Goal: Obtain resource: Obtain resource

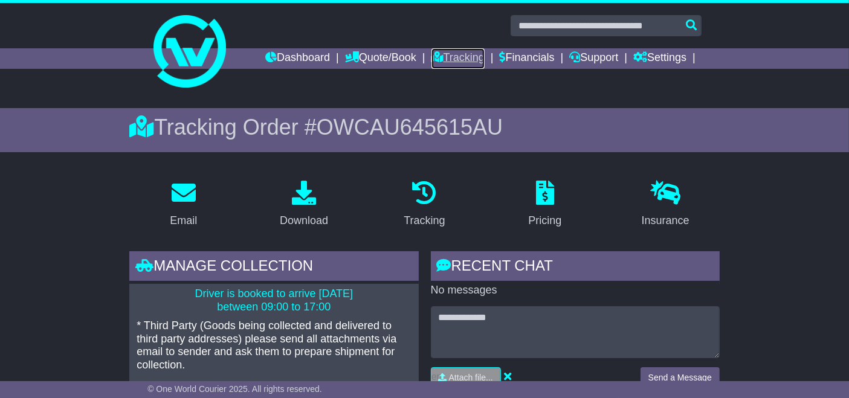
click at [462, 58] on link "Tracking" at bounding box center [457, 58] width 53 height 21
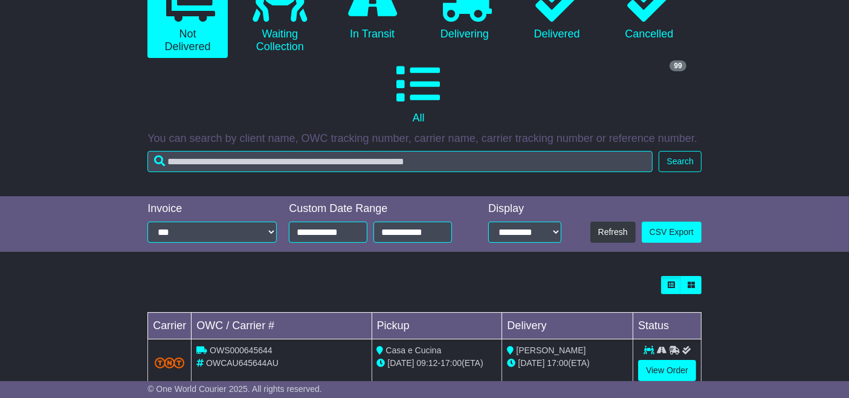
scroll to position [274, 0]
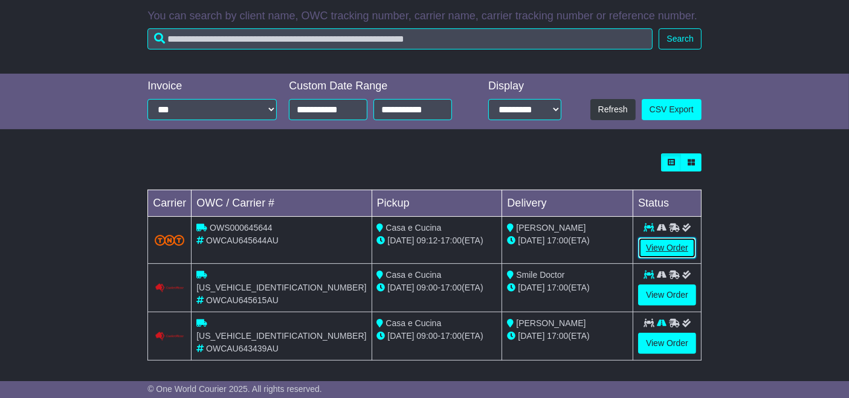
click at [661, 246] on link "View Order" at bounding box center [667, 247] width 58 height 21
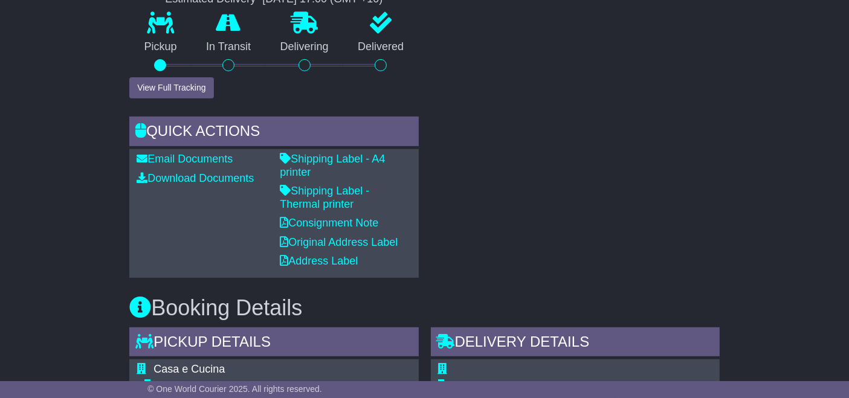
scroll to position [473, 0]
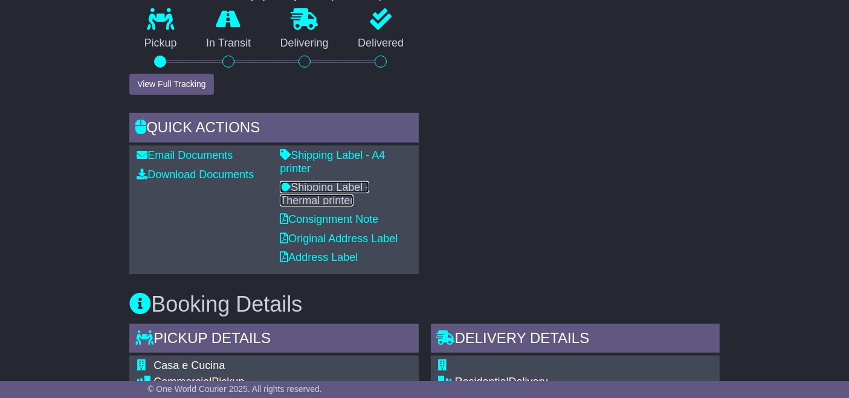
click at [369, 181] on link "Shipping Label - Thermal printer" at bounding box center [324, 193] width 89 height 25
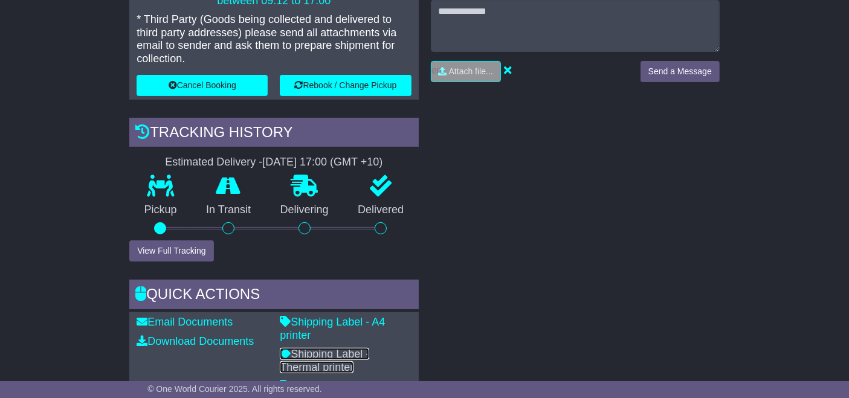
scroll to position [0, 0]
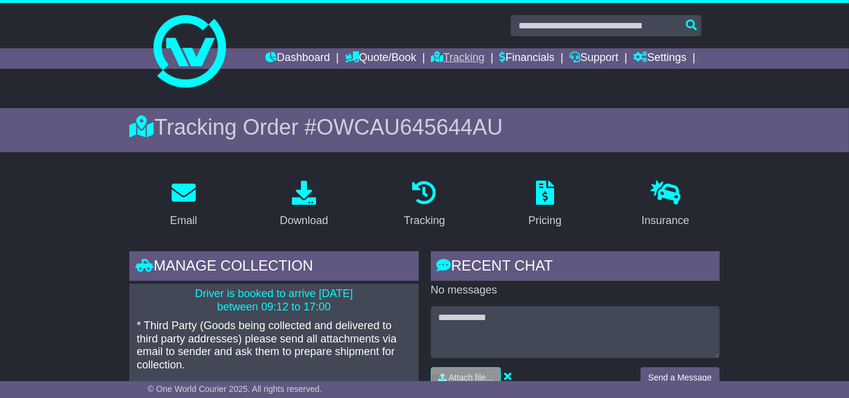
click at [474, 58] on link "Tracking" at bounding box center [457, 58] width 53 height 21
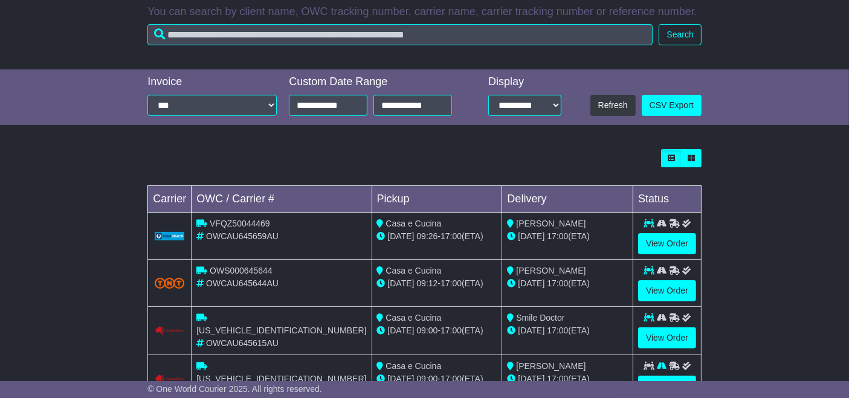
scroll to position [321, 0]
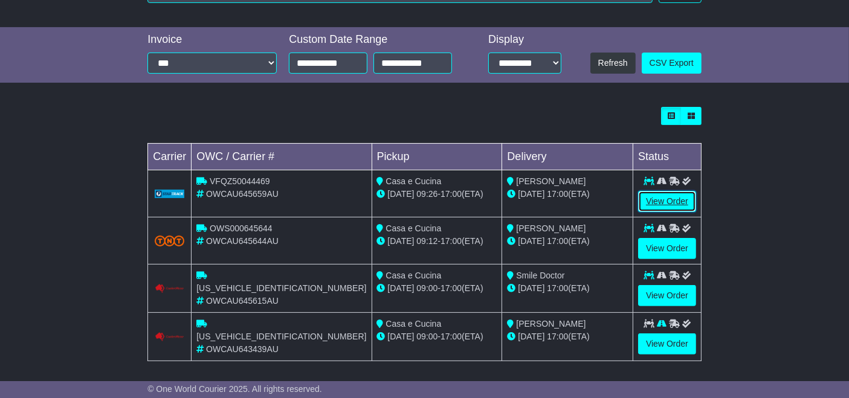
click at [659, 204] on link "View Order" at bounding box center [667, 201] width 58 height 21
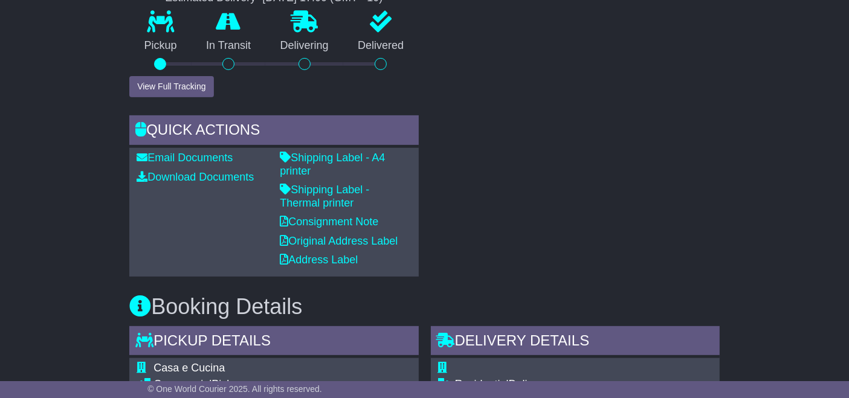
scroll to position [475, 0]
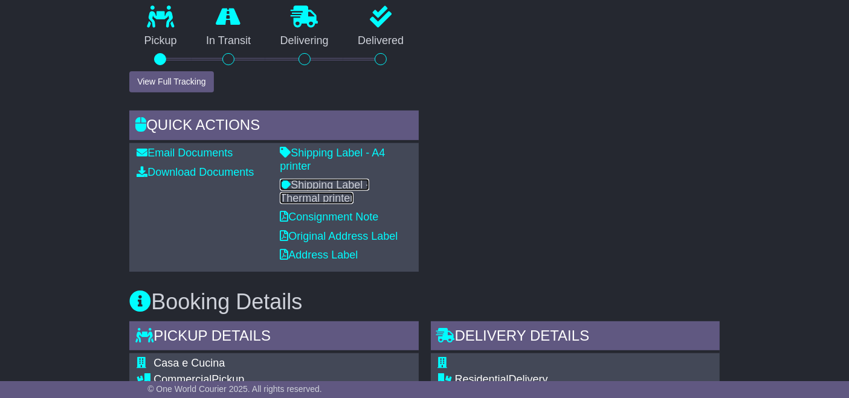
click at [369, 179] on link "Shipping Label - Thermal printer" at bounding box center [324, 191] width 89 height 25
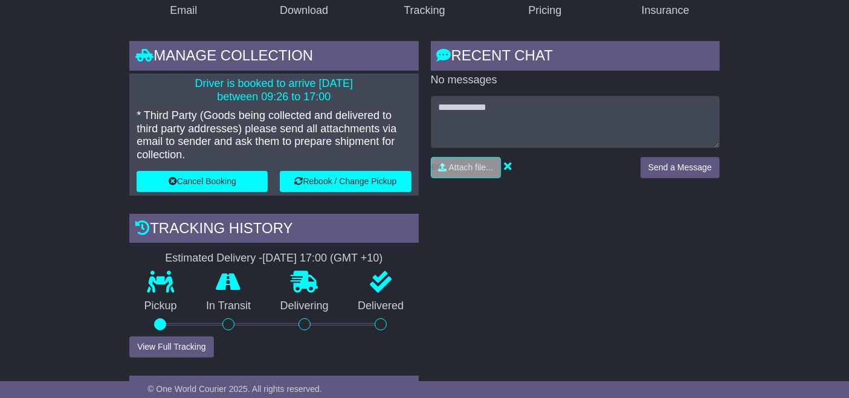
scroll to position [0, 0]
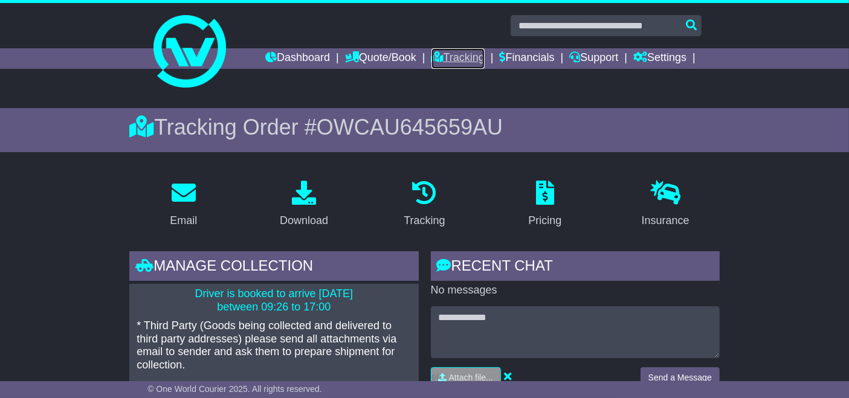
click at [456, 61] on link "Tracking" at bounding box center [457, 58] width 53 height 21
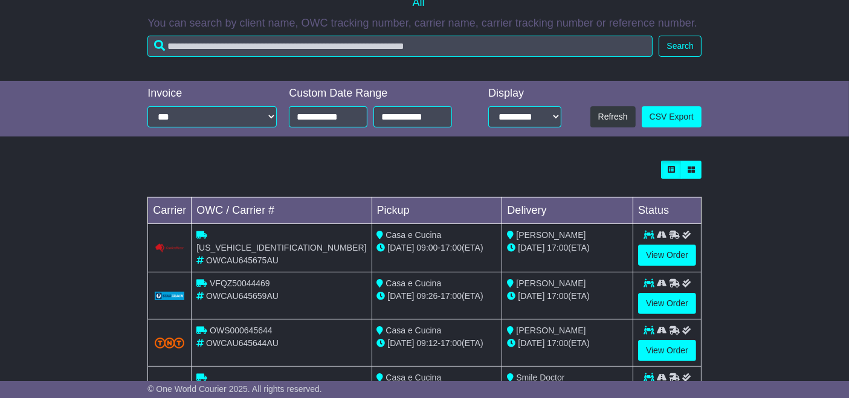
scroll to position [367, 0]
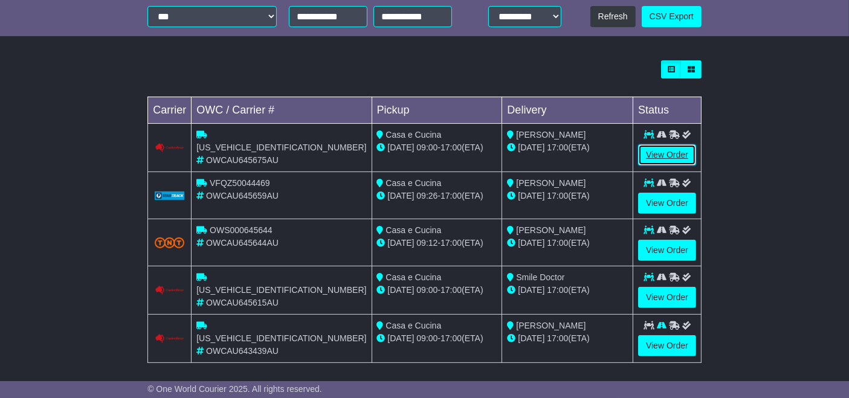
click at [661, 156] on link "View Order" at bounding box center [667, 154] width 58 height 21
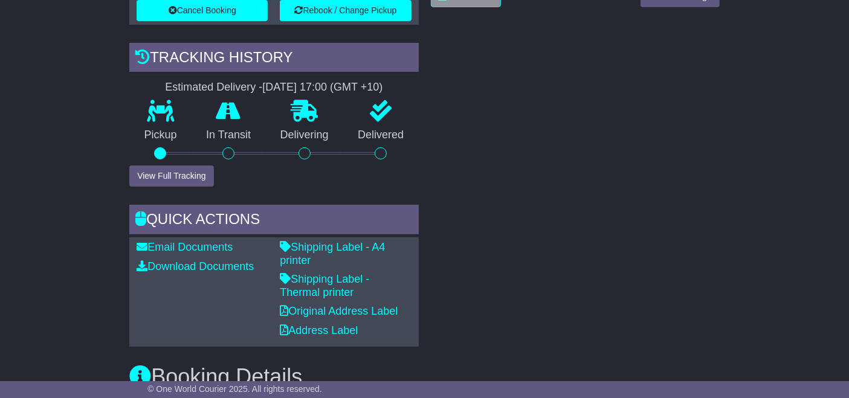
scroll to position [379, 0]
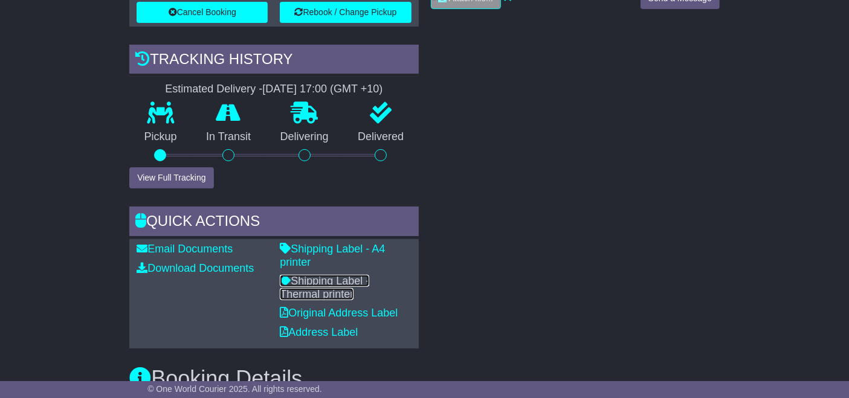
click at [369, 275] on link "Shipping Label - Thermal printer" at bounding box center [324, 287] width 89 height 25
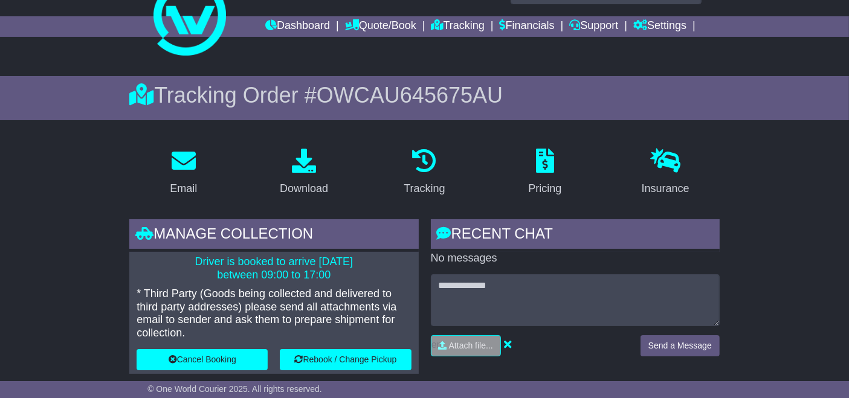
scroll to position [0, 0]
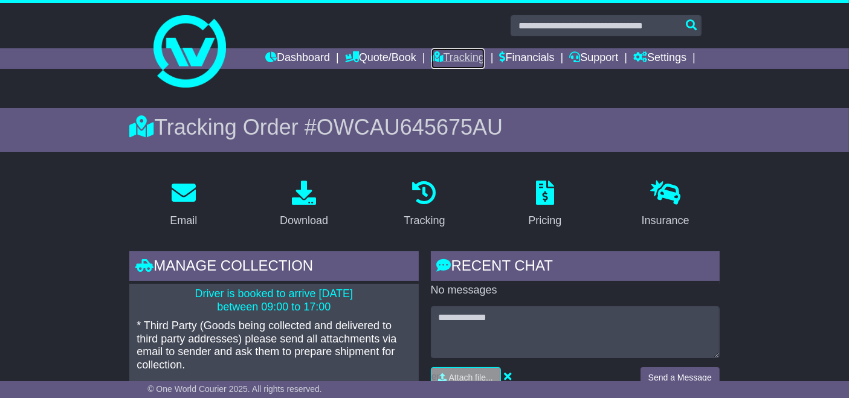
click at [457, 62] on link "Tracking" at bounding box center [457, 58] width 53 height 21
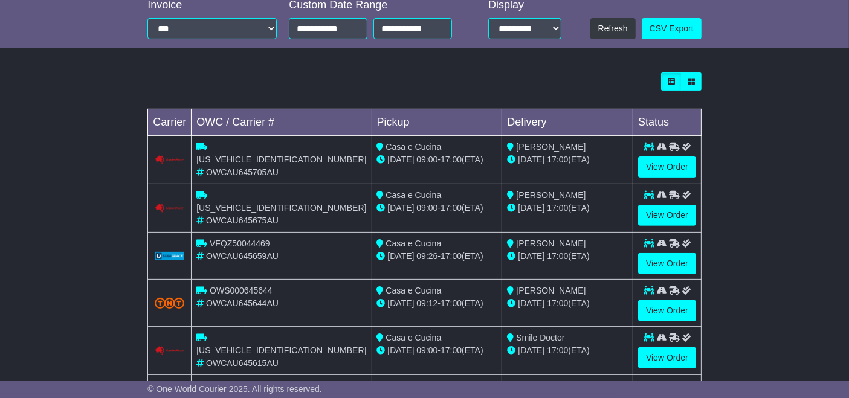
scroll to position [354, 0]
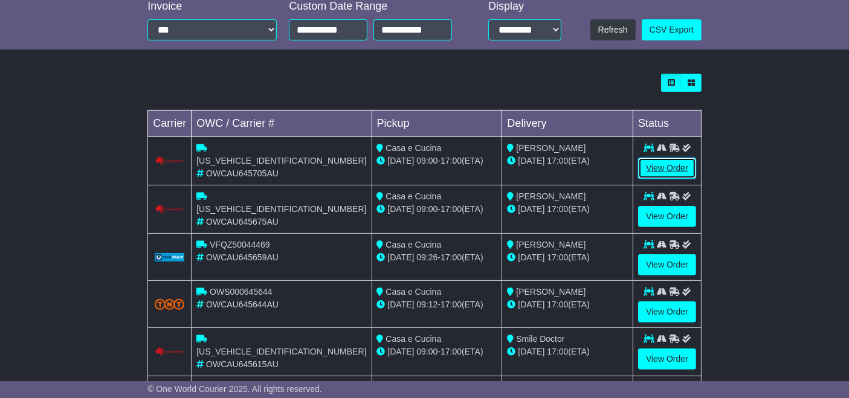
click at [673, 169] on link "View Order" at bounding box center [667, 168] width 58 height 21
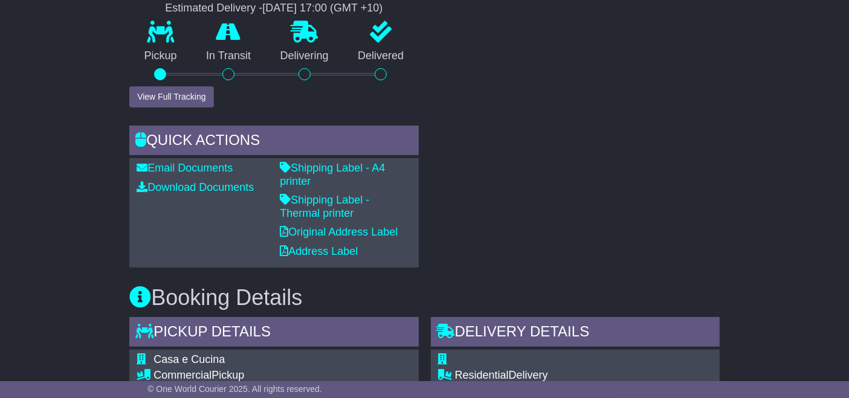
scroll to position [459, 0]
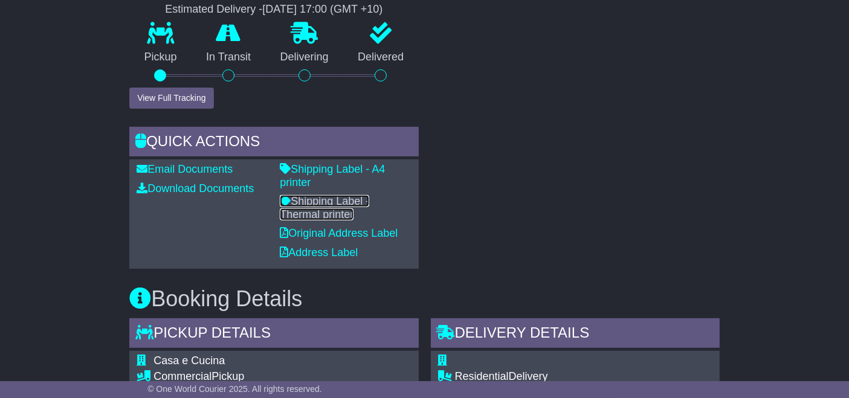
click at [369, 195] on link "Shipping Label - Thermal printer" at bounding box center [324, 207] width 89 height 25
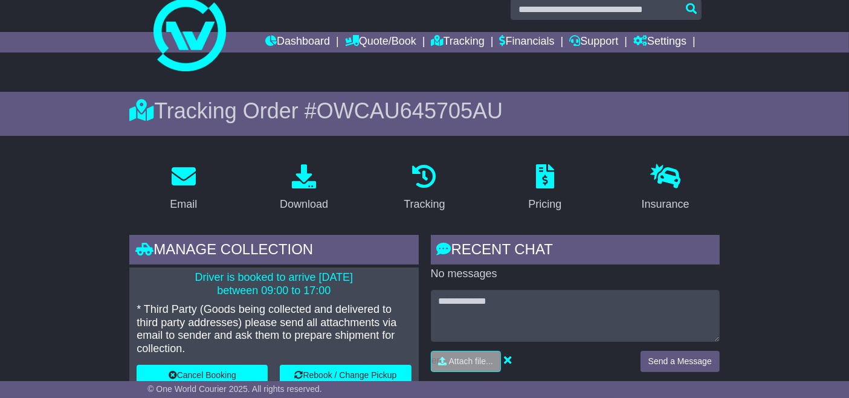
scroll to position [0, 0]
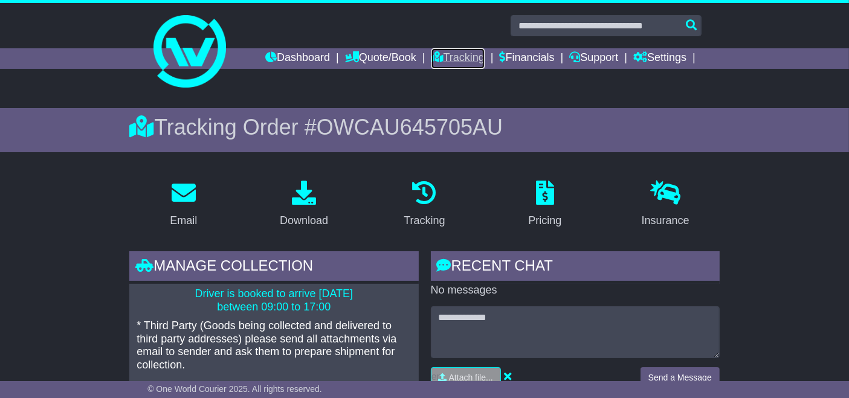
click at [459, 63] on link "Tracking" at bounding box center [457, 58] width 53 height 21
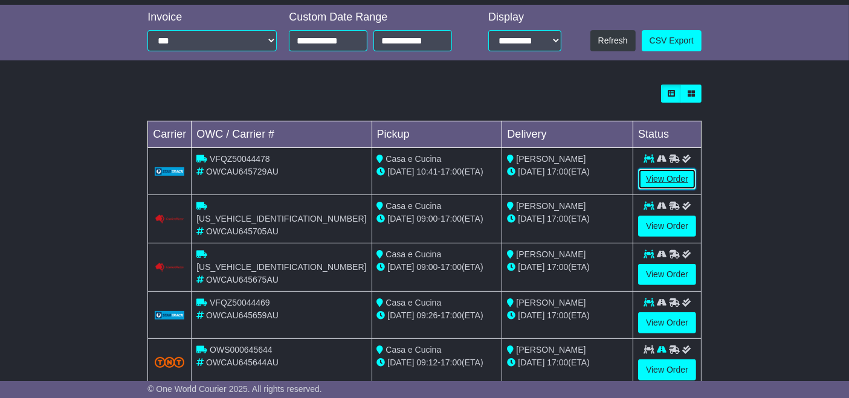
click at [659, 182] on link "View Order" at bounding box center [667, 179] width 58 height 21
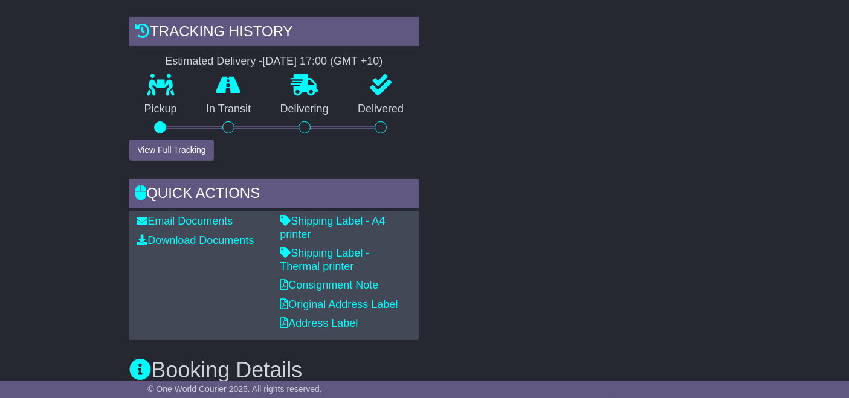
scroll to position [410, 0]
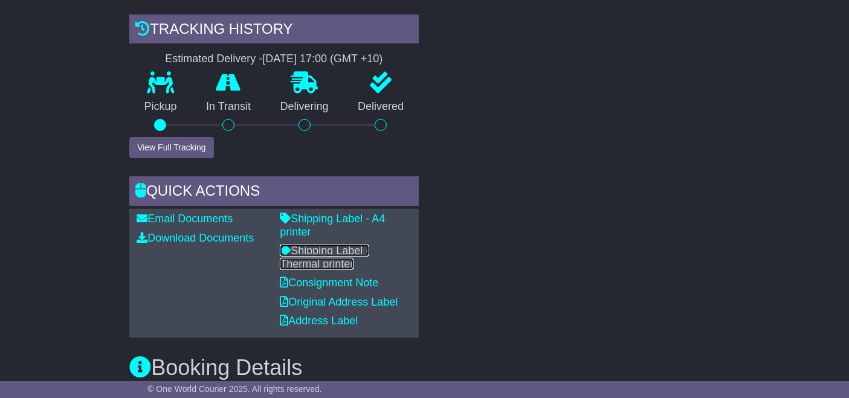
click at [364, 245] on link "Shipping Label - Thermal printer" at bounding box center [324, 257] width 89 height 25
